Goal: Information Seeking & Learning: Understand process/instructions

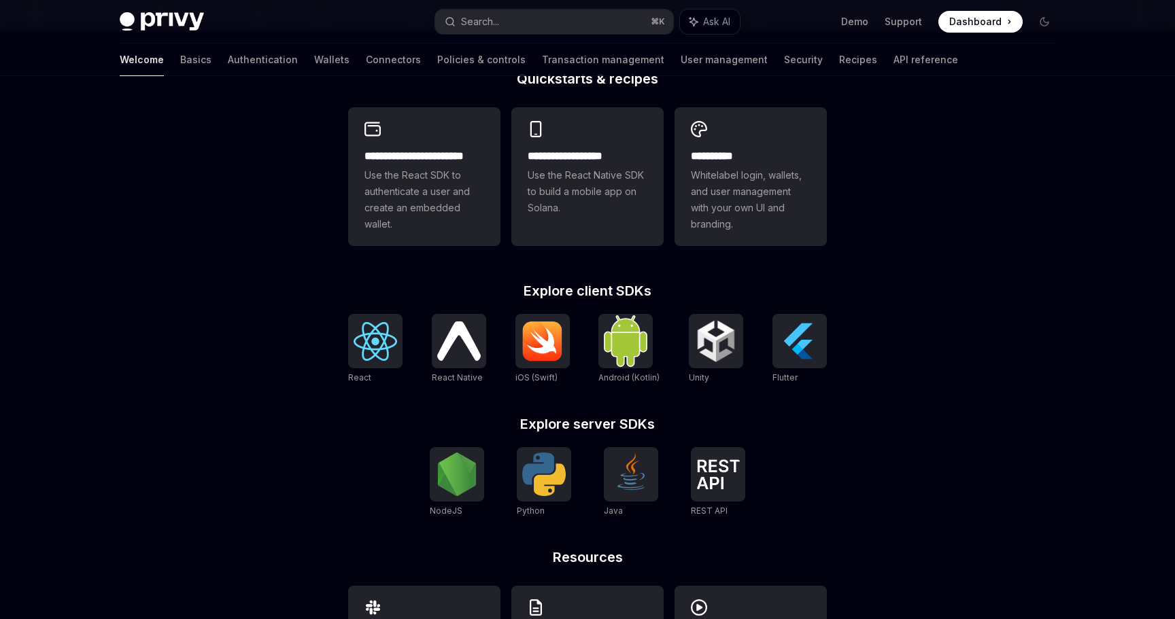
scroll to position [364, 0]
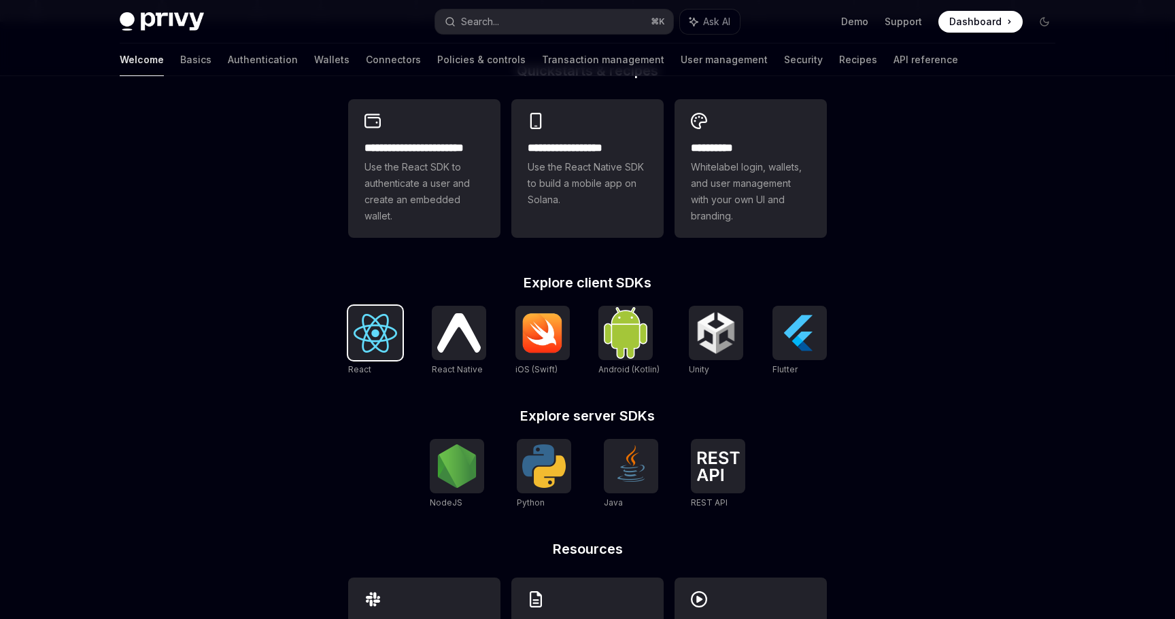
click at [391, 339] on img at bounding box center [375, 333] width 44 height 39
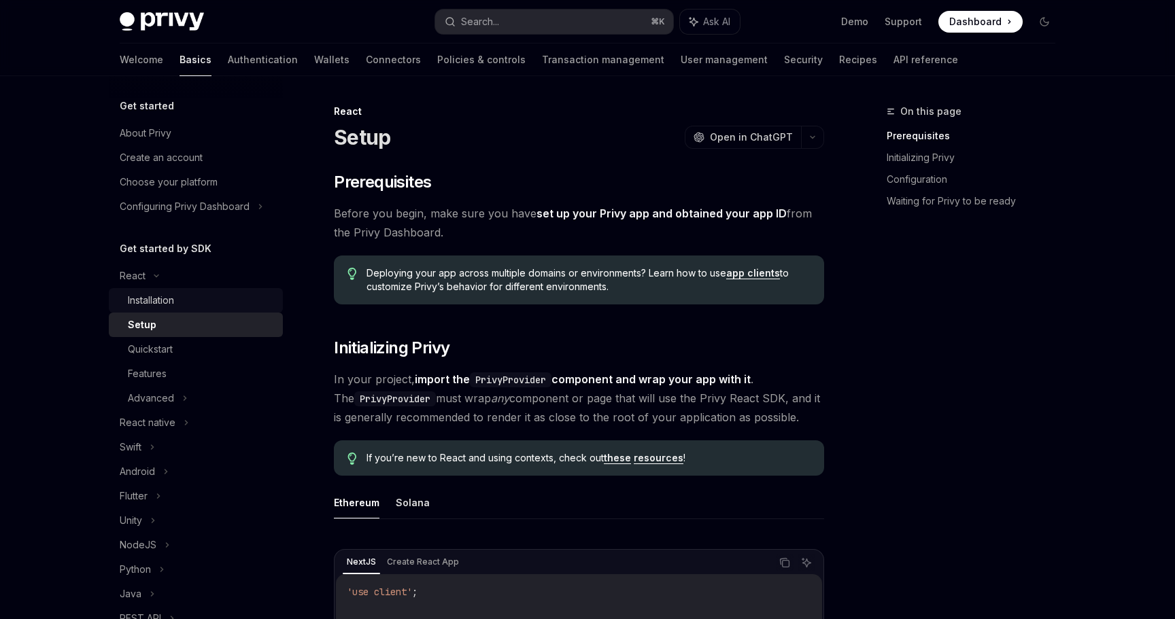
click at [171, 303] on div "Installation" at bounding box center [151, 300] width 46 height 16
type textarea "*"
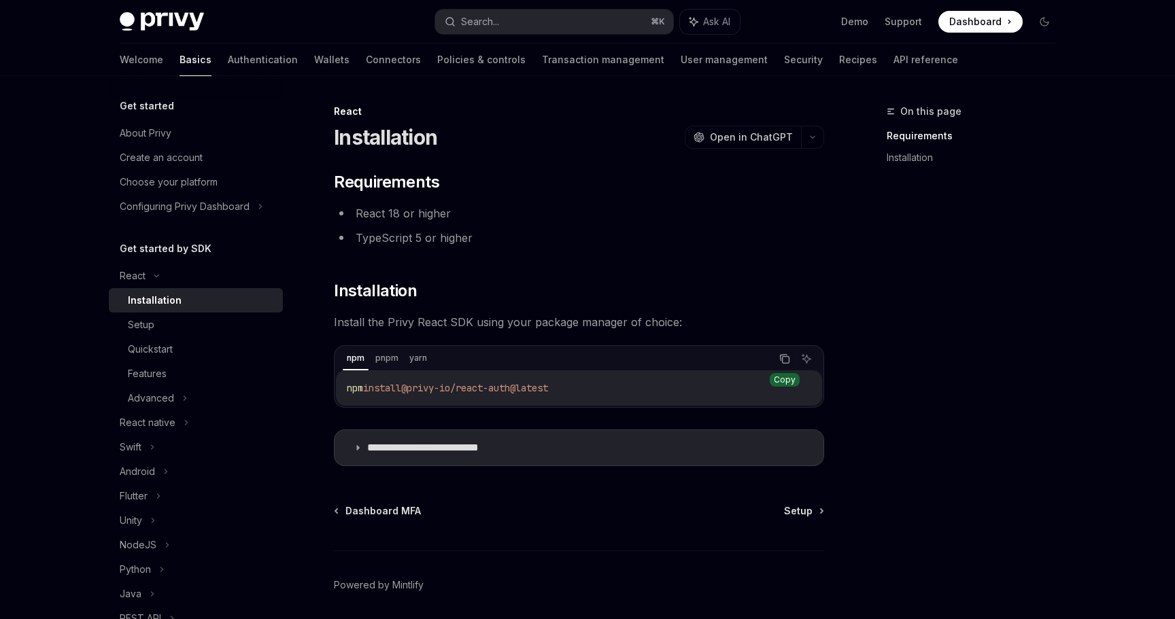
click at [784, 357] on icon "Copy the contents from the code block" at bounding box center [785, 360] width 7 height 7
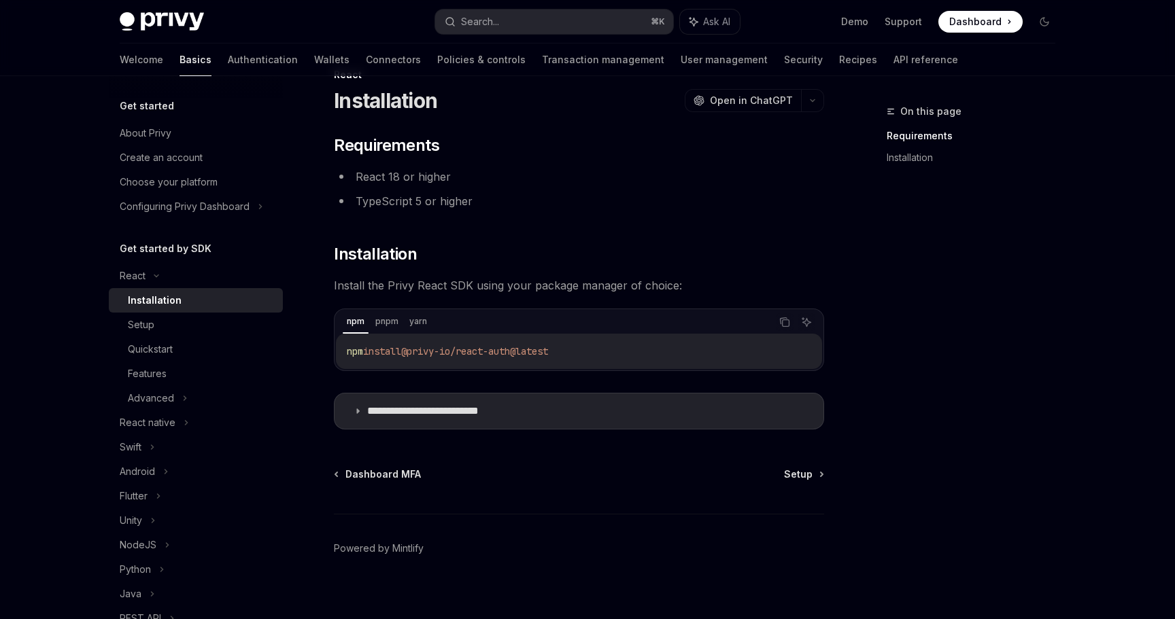
scroll to position [49, 0]
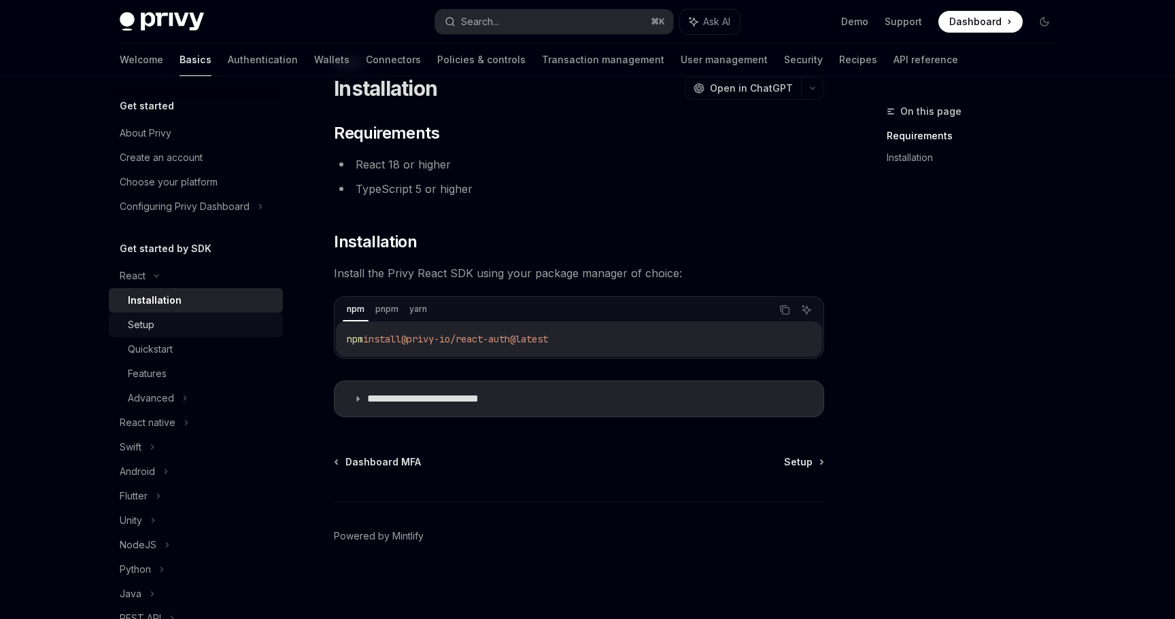
click at [164, 329] on div "Setup" at bounding box center [201, 325] width 147 height 16
type textarea "*"
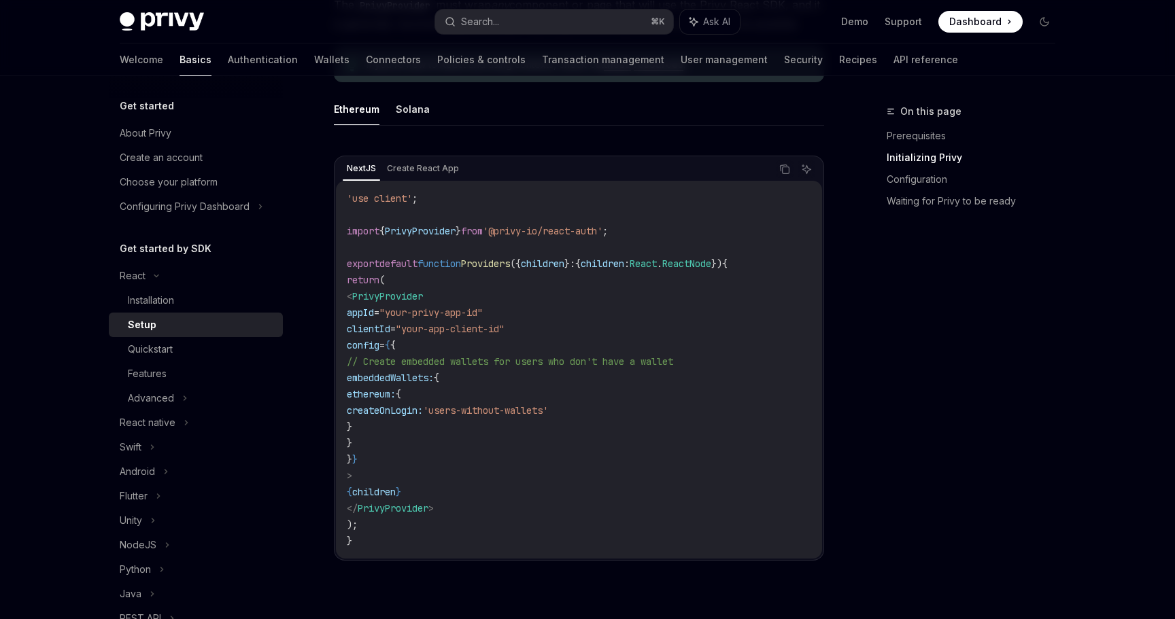
scroll to position [394, 0]
click at [785, 175] on button "Copy the contents from the code block" at bounding box center [785, 169] width 18 height 18
click at [157, 303] on div "Installation" at bounding box center [151, 300] width 46 height 16
type textarea "*"
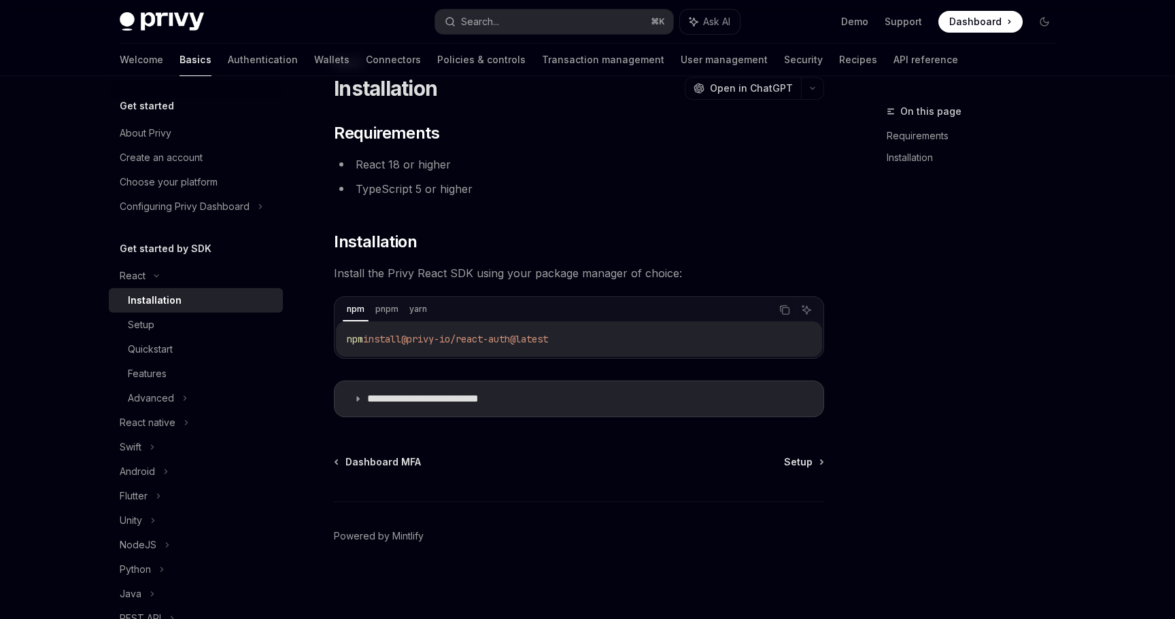
scroll to position [49, 0]
click at [530, 341] on span "@privy-io/react-auth@latest" at bounding box center [474, 339] width 147 height 12
copy div "npm install @privy-io/react-auth@latest"
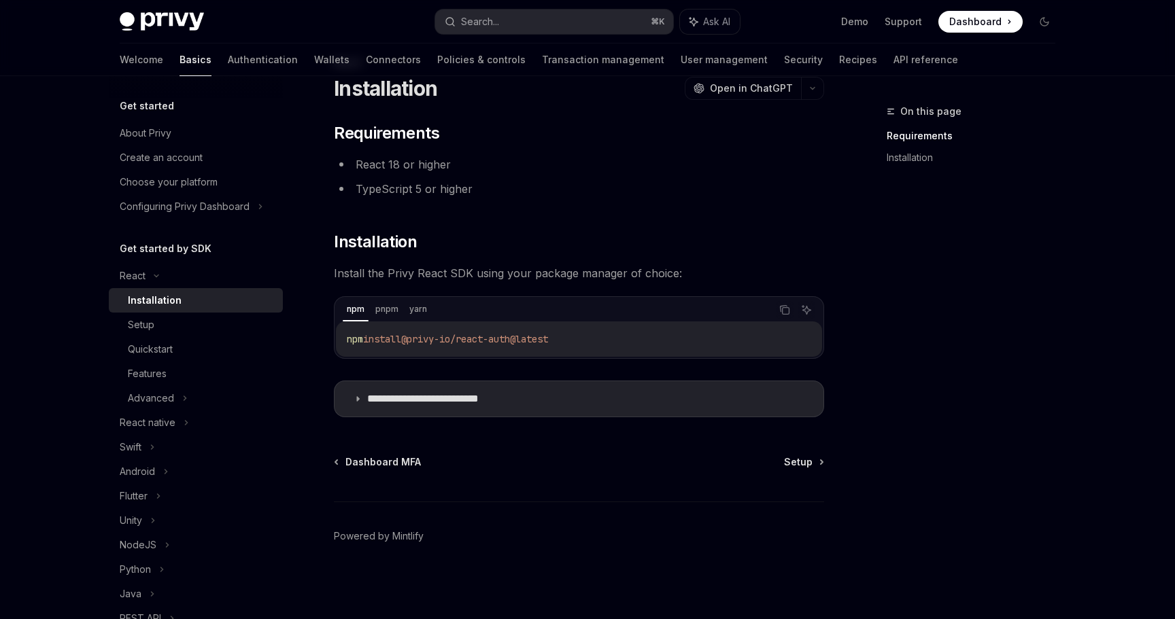
click at [787, 222] on div "**********" at bounding box center [579, 269] width 490 height 295
